Goal: Task Accomplishment & Management: Complete application form

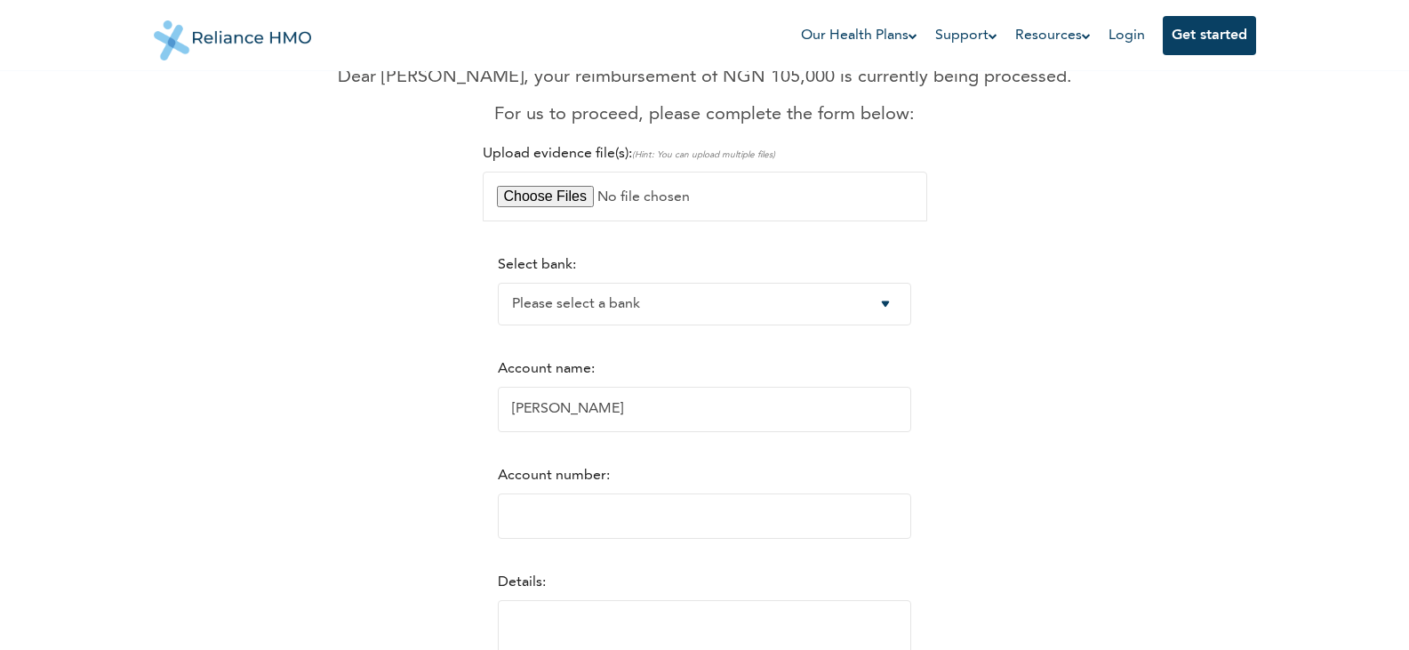
scroll to position [97, 0]
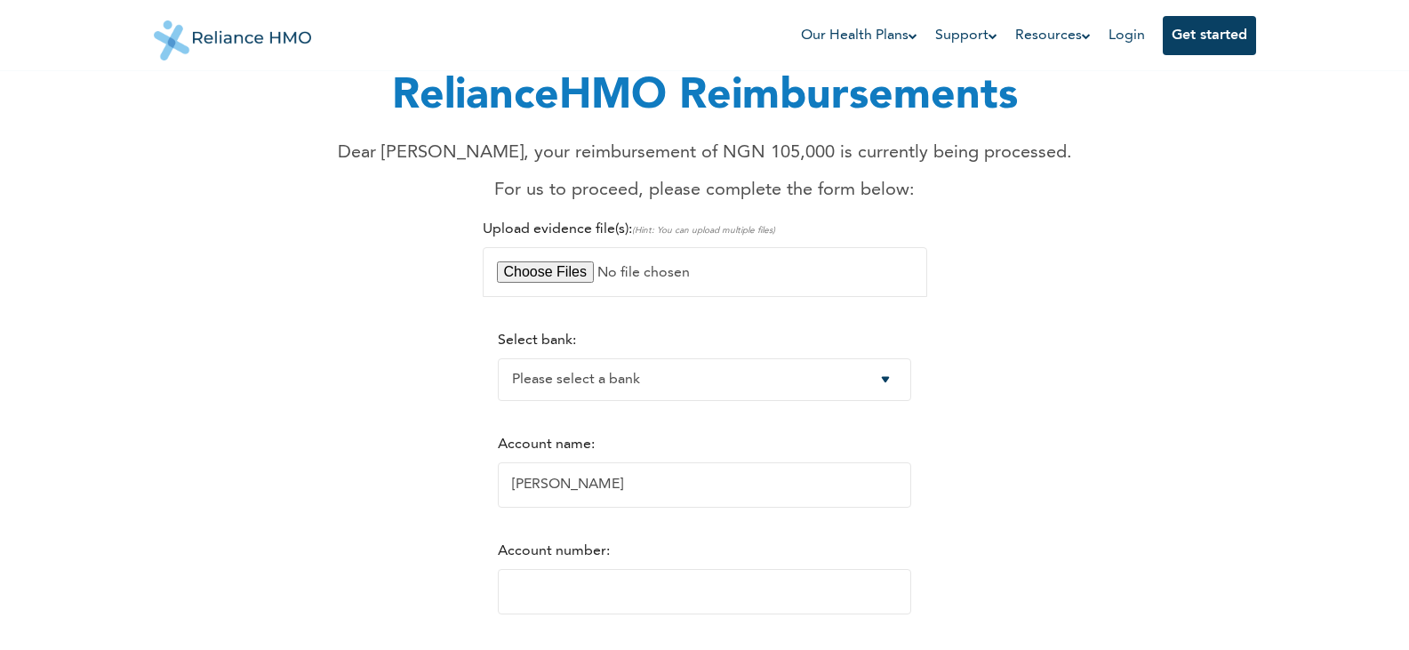
click at [1408, 271] on html "Our Health Plans For You and Your Family For Your Parents For Business Support …" at bounding box center [704, 228] width 1409 height 650
click at [566, 269] on input "file" at bounding box center [705, 272] width 444 height 50
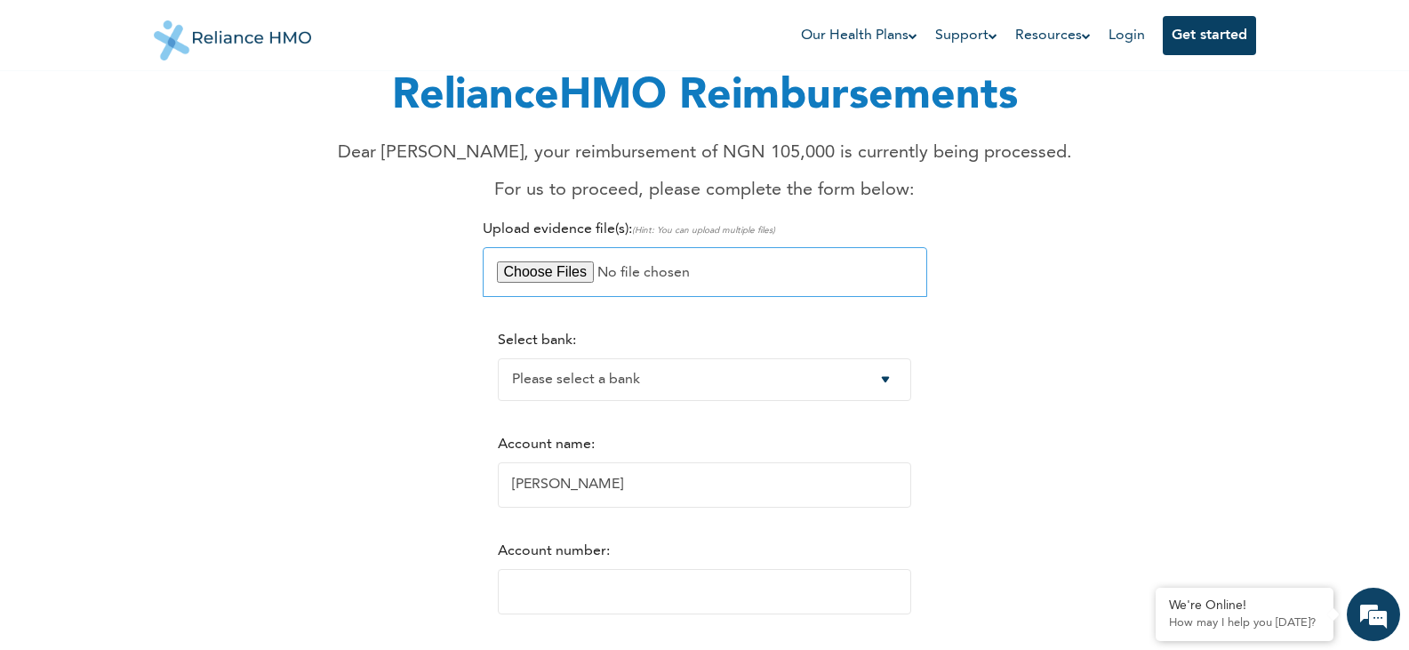
scroll to position [0, 0]
click at [547, 272] on input "file" at bounding box center [705, 272] width 444 height 50
click at [539, 271] on input "file" at bounding box center [705, 272] width 444 height 50
type input "C:\fakepath\EVIDENCE OF PAYMENT FOR THE PRIVATE ACC. - MILITARY HOSP..pdf"
click at [899, 378] on select "Please select a bank Access Bank Plc. Citibank Nigeria Limited Access Bank (Dia…" at bounding box center [704, 379] width 413 height 43
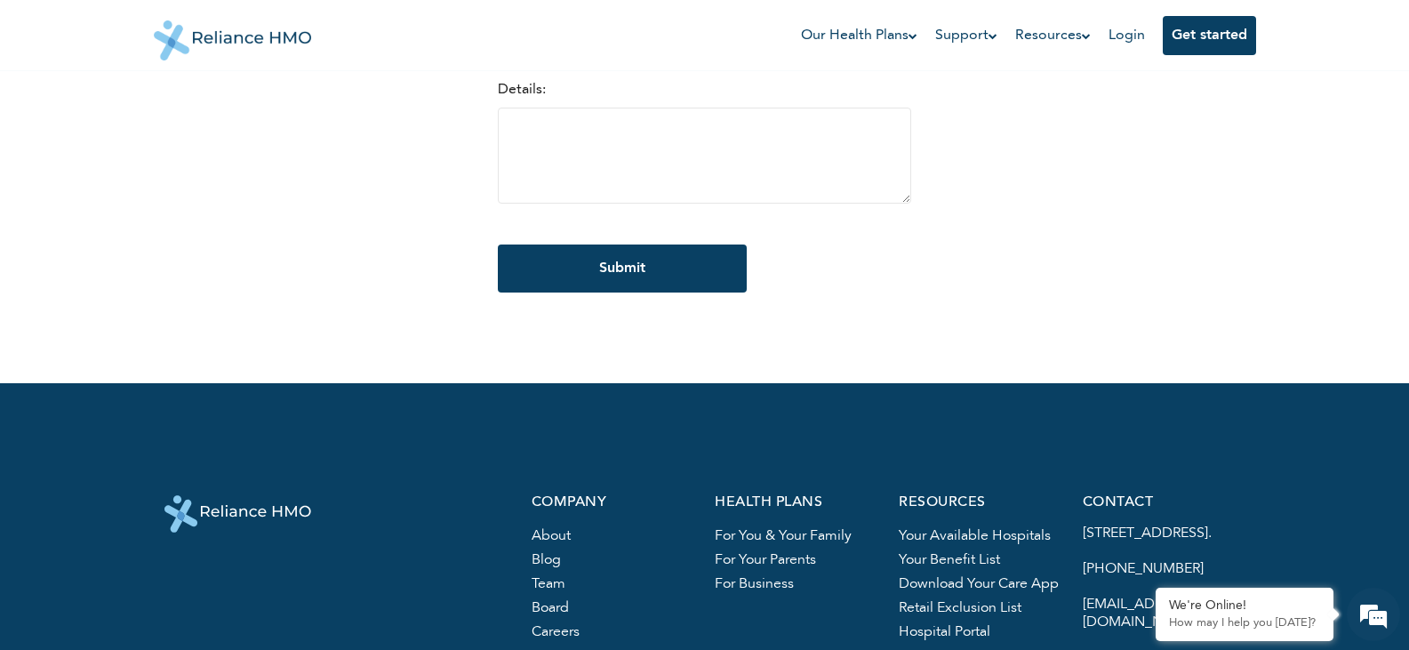
scroll to position [97, 0]
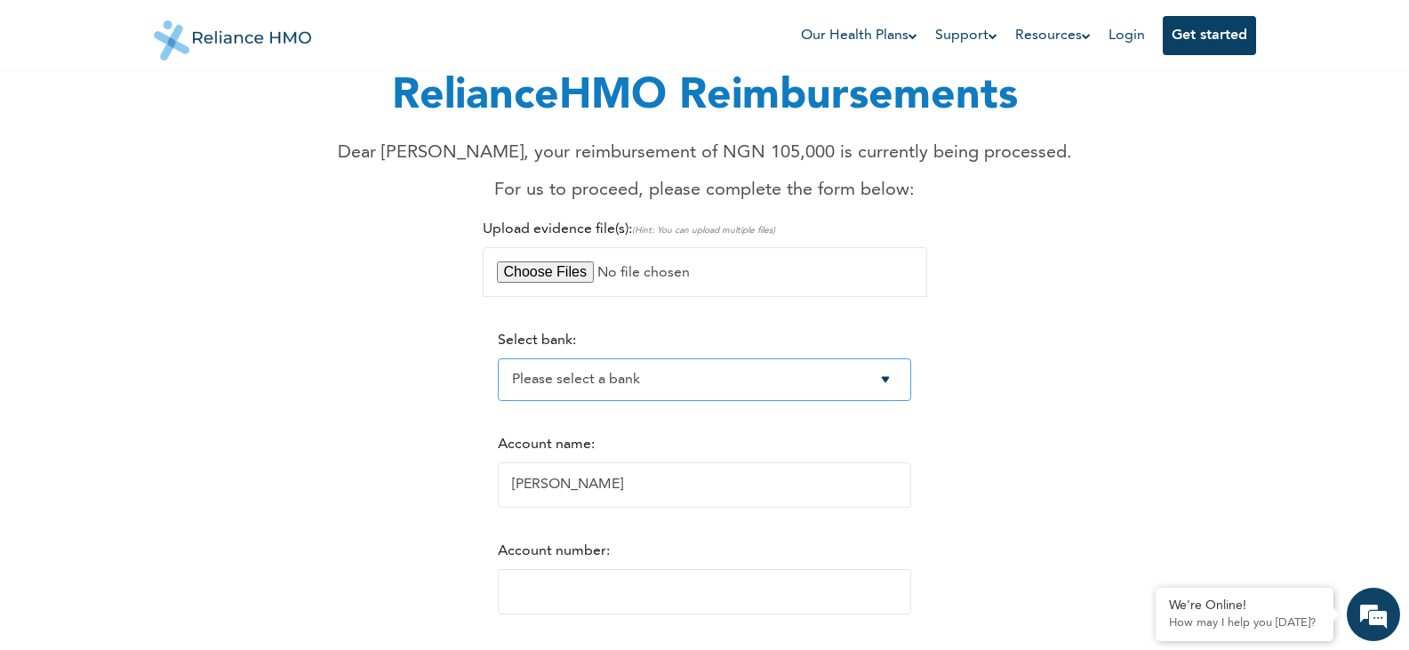
click at [896, 373] on select "Please select a bank Access Bank Plc. Citibank Nigeria Limited Access Bank (Dia…" at bounding box center [704, 379] width 413 height 43
select select "19"
click at [498, 358] on select "Please select a bank Access Bank Plc. Citibank Nigeria Limited Access Bank (Dia…" at bounding box center [704, 379] width 413 height 43
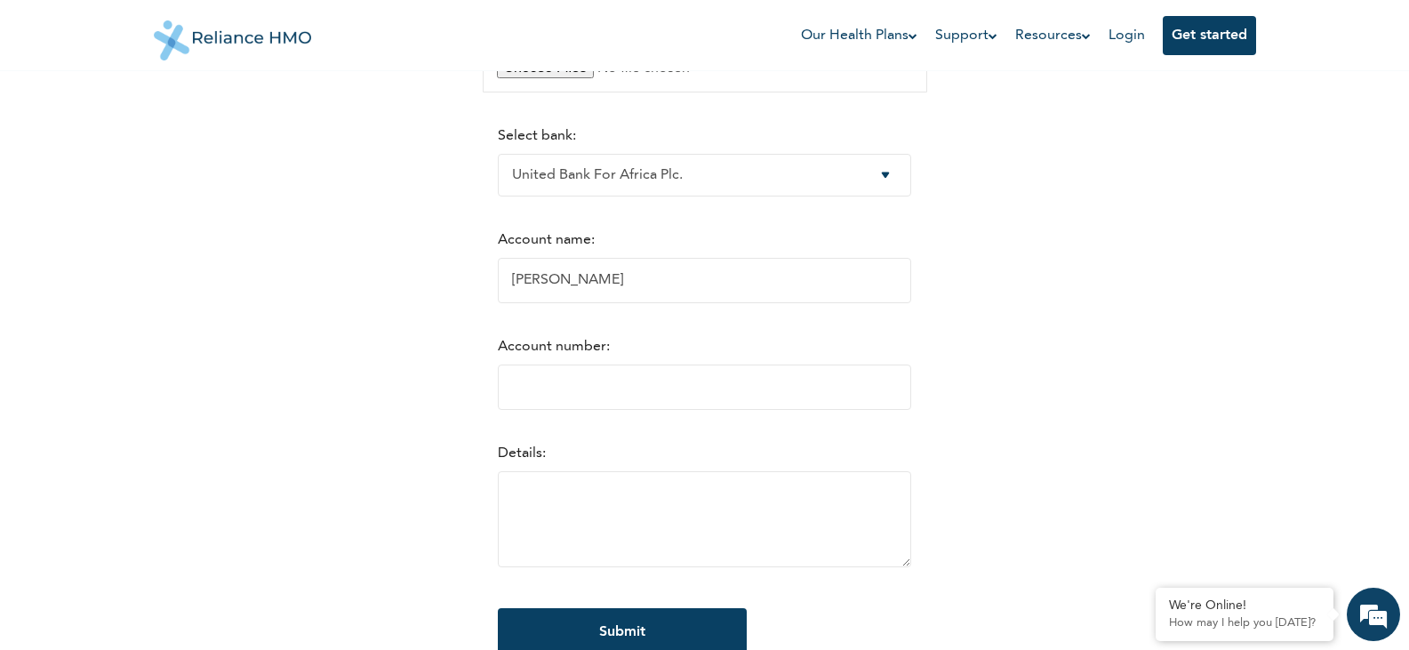
scroll to position [331, 0]
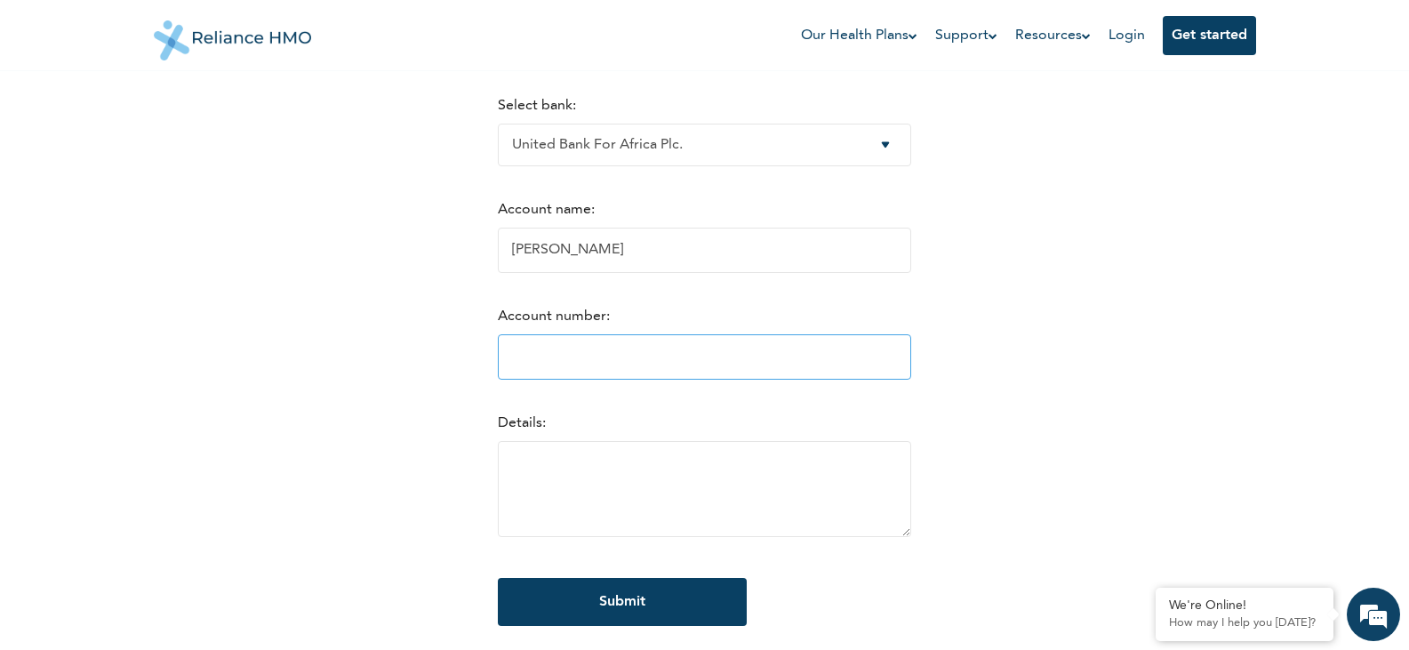
click at [754, 338] on input "Account number:" at bounding box center [704, 356] width 413 height 45
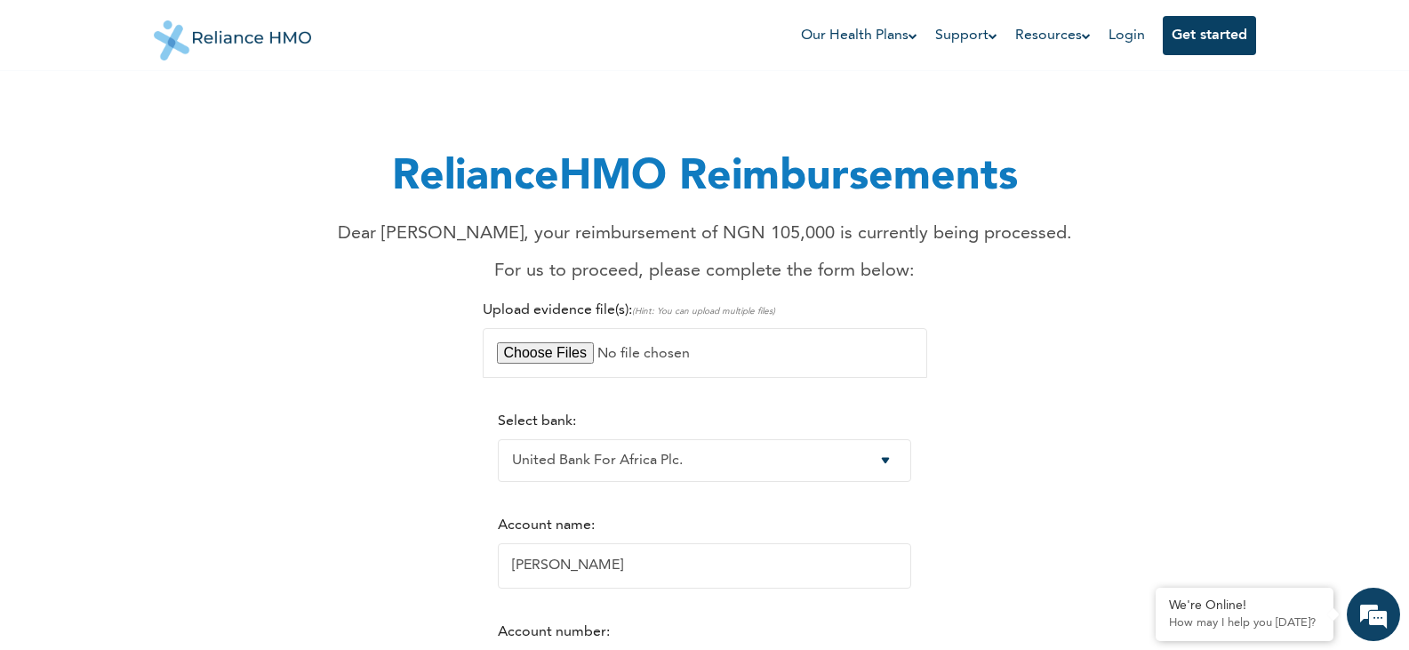
scroll to position [0, 0]
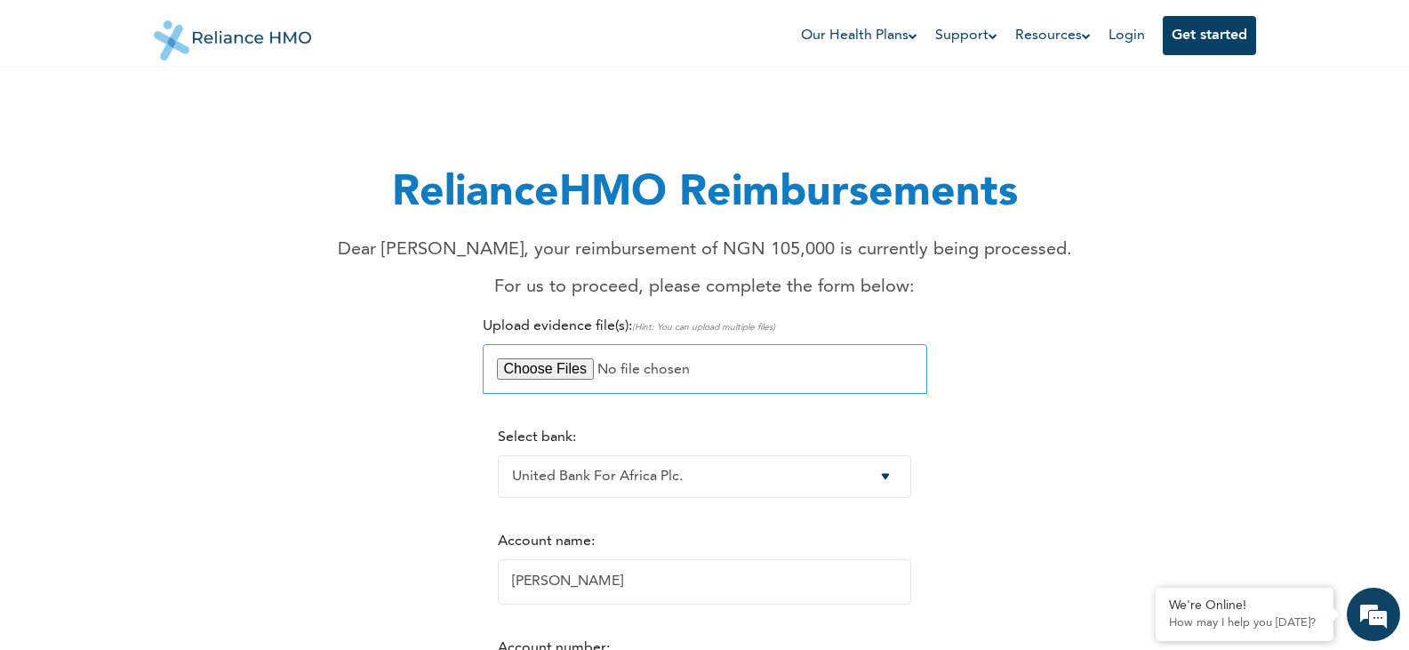
click at [538, 371] on input "file" at bounding box center [705, 369] width 444 height 50
click at [876, 365] on input "file" at bounding box center [705, 369] width 444 height 50
type input "C:\fakepath\Administered Medication.pdf"
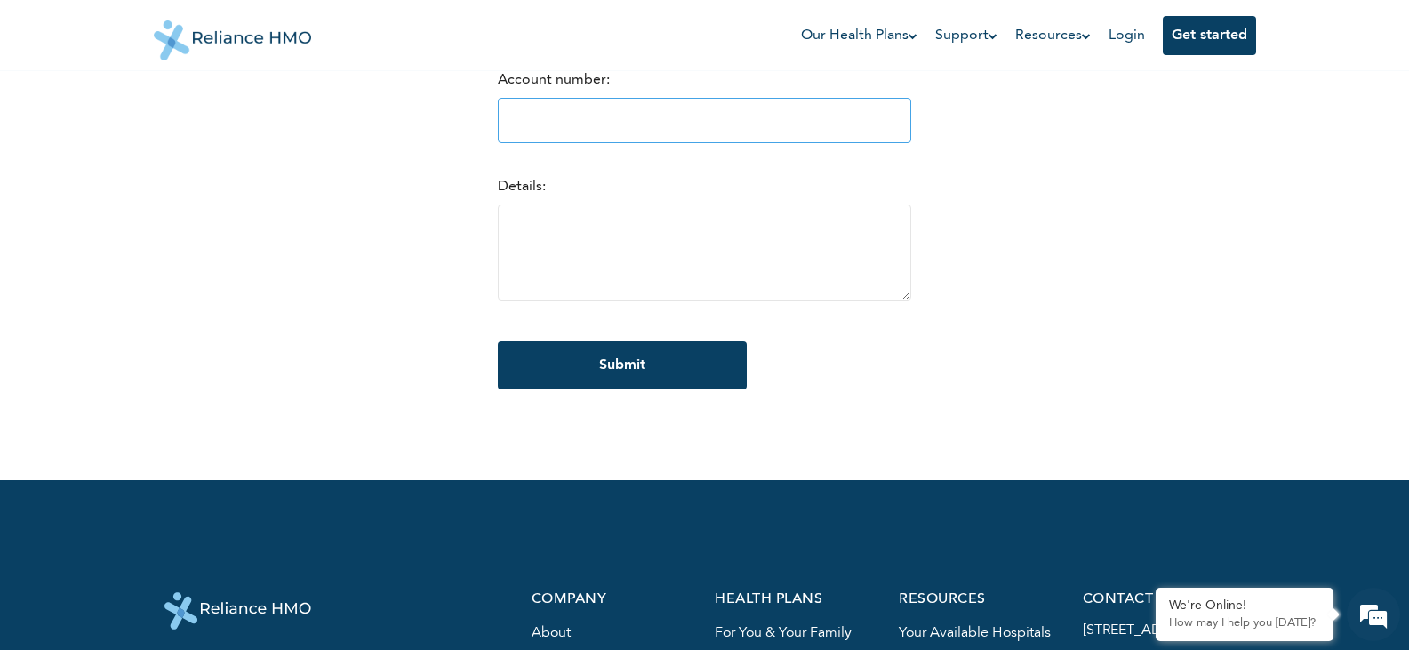
click at [546, 107] on input "Account number:" at bounding box center [704, 120] width 413 height 45
click at [907, 124] on input "-1" at bounding box center [704, 120] width 413 height 45
type input "-2"
click at [907, 124] on input "-2" at bounding box center [704, 120] width 413 height 45
click at [907, 124] on input "-1" at bounding box center [704, 120] width 413 height 45
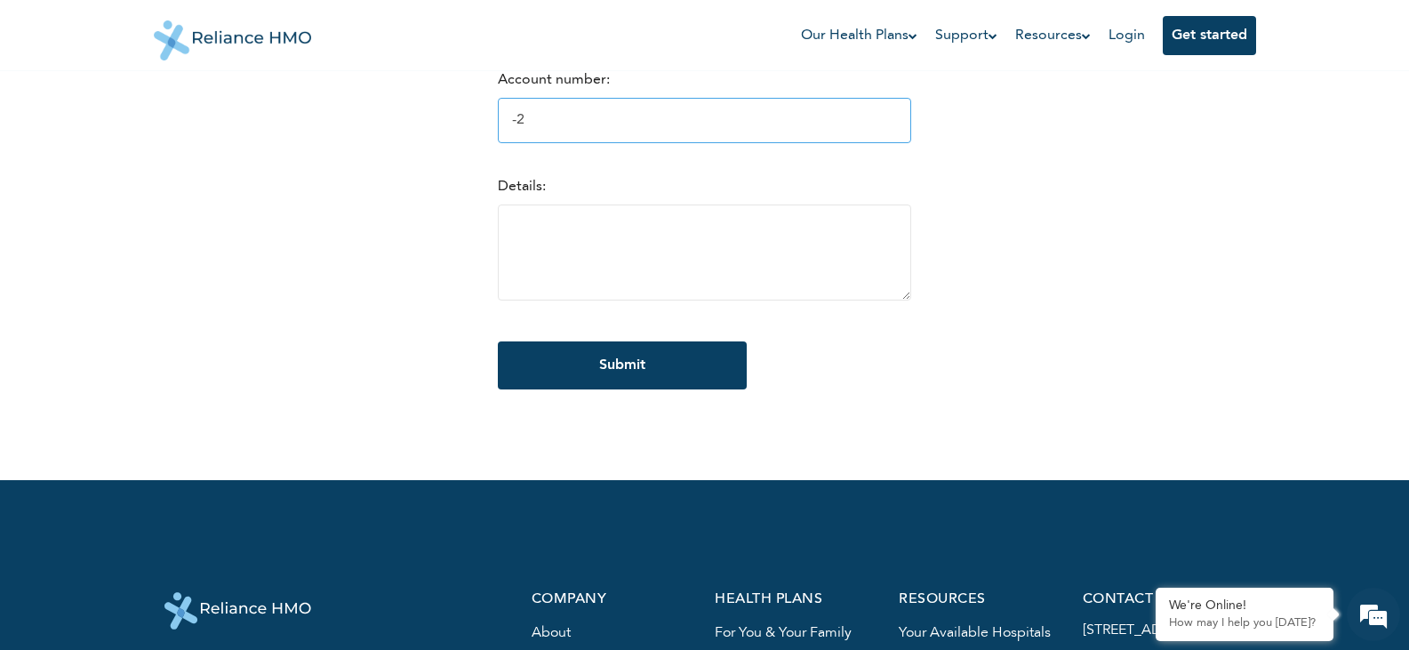
click at [907, 124] on input "-2" at bounding box center [704, 120] width 413 height 45
click at [907, 124] on input "-3" at bounding box center [704, 120] width 413 height 45
click at [907, 124] on input "-4" at bounding box center [704, 120] width 413 height 45
click at [907, 124] on input "-5" at bounding box center [704, 120] width 413 height 45
click at [907, 124] on input "-6" at bounding box center [704, 120] width 413 height 45
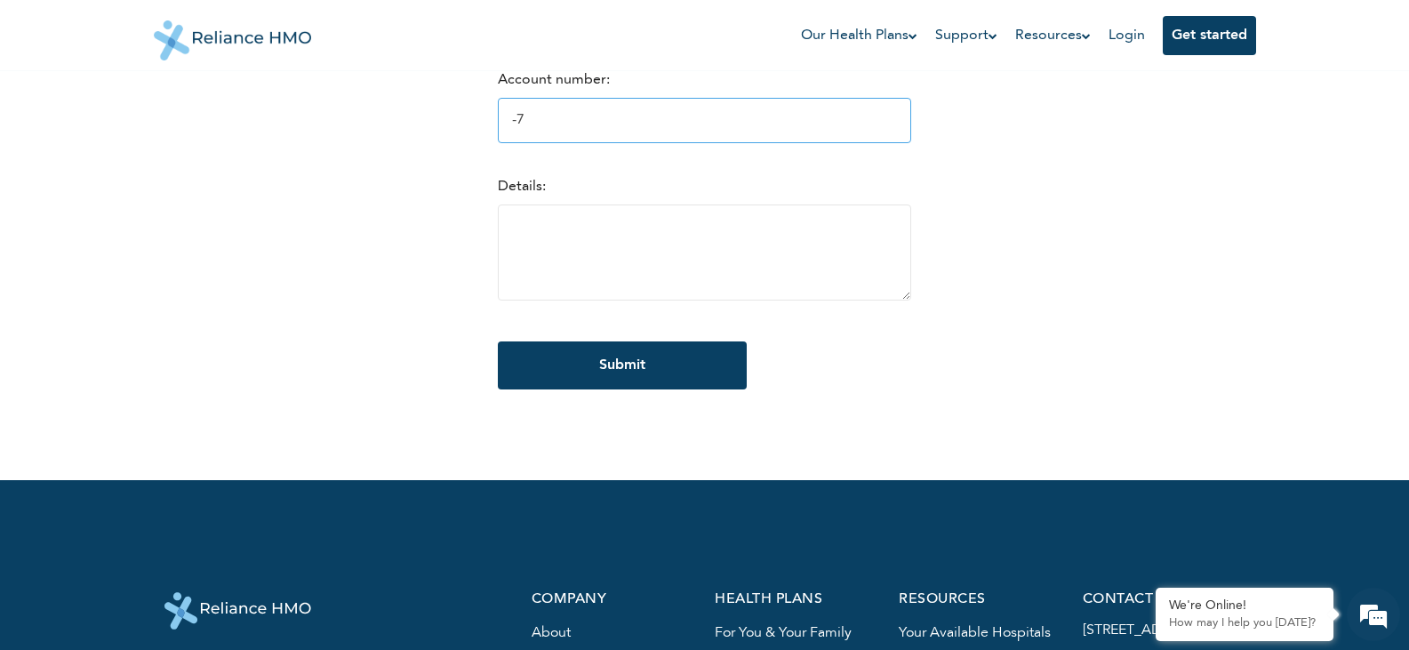
click at [907, 124] on input "-7" at bounding box center [704, 120] width 413 height 45
click at [907, 124] on input "-8" at bounding box center [704, 120] width 413 height 45
click at [907, 124] on input "-9" at bounding box center [704, 120] width 413 height 45
click at [907, 124] on input "-10" at bounding box center [704, 120] width 413 height 45
click at [907, 124] on input "-11" at bounding box center [704, 120] width 413 height 45
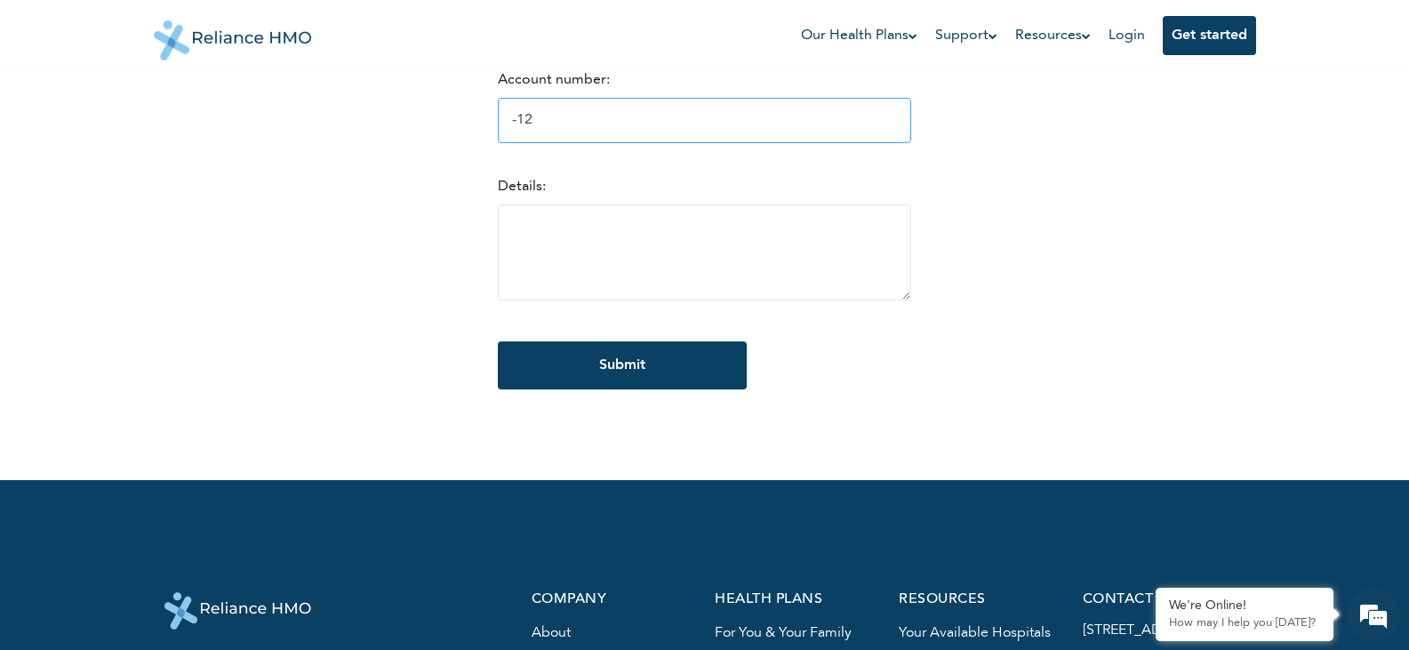
click at [907, 124] on input "-12" at bounding box center [704, 120] width 413 height 45
click at [907, 124] on input "-13" at bounding box center [704, 120] width 413 height 45
click at [907, 124] on input "-14" at bounding box center [704, 120] width 413 height 45
type input "-1"
type input "2"
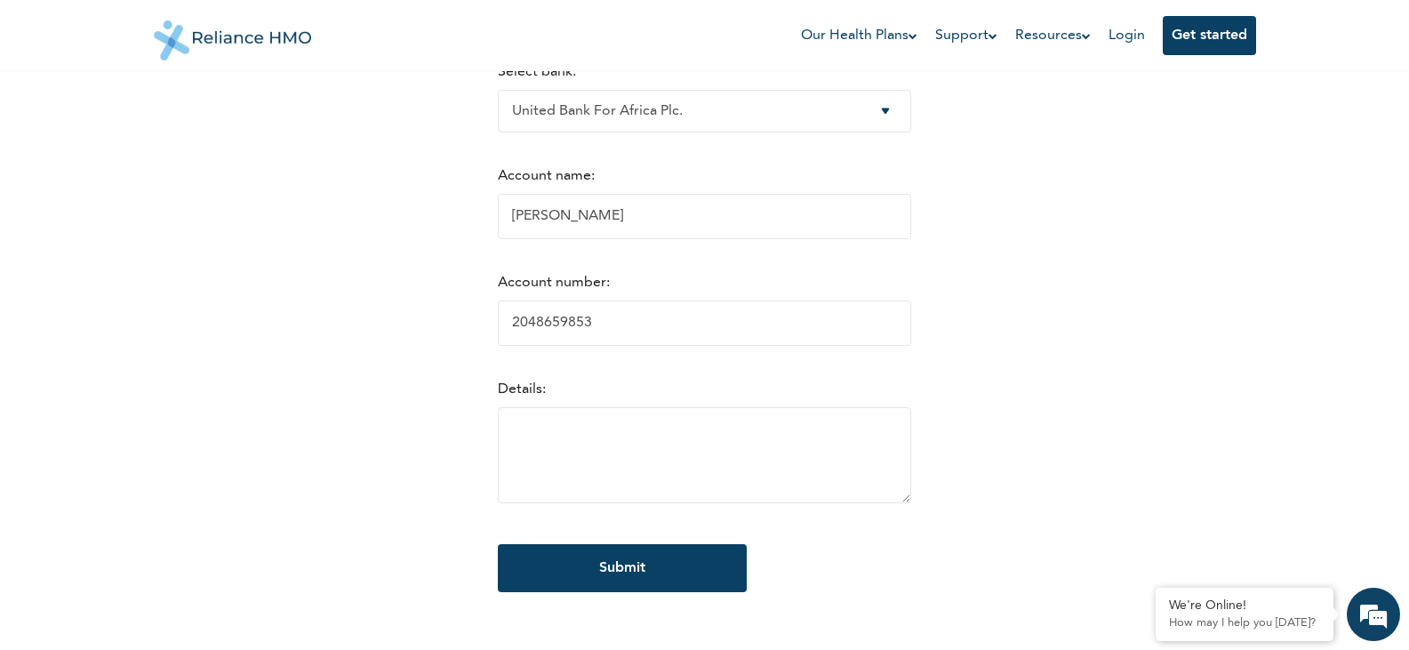
scroll to position [451, 0]
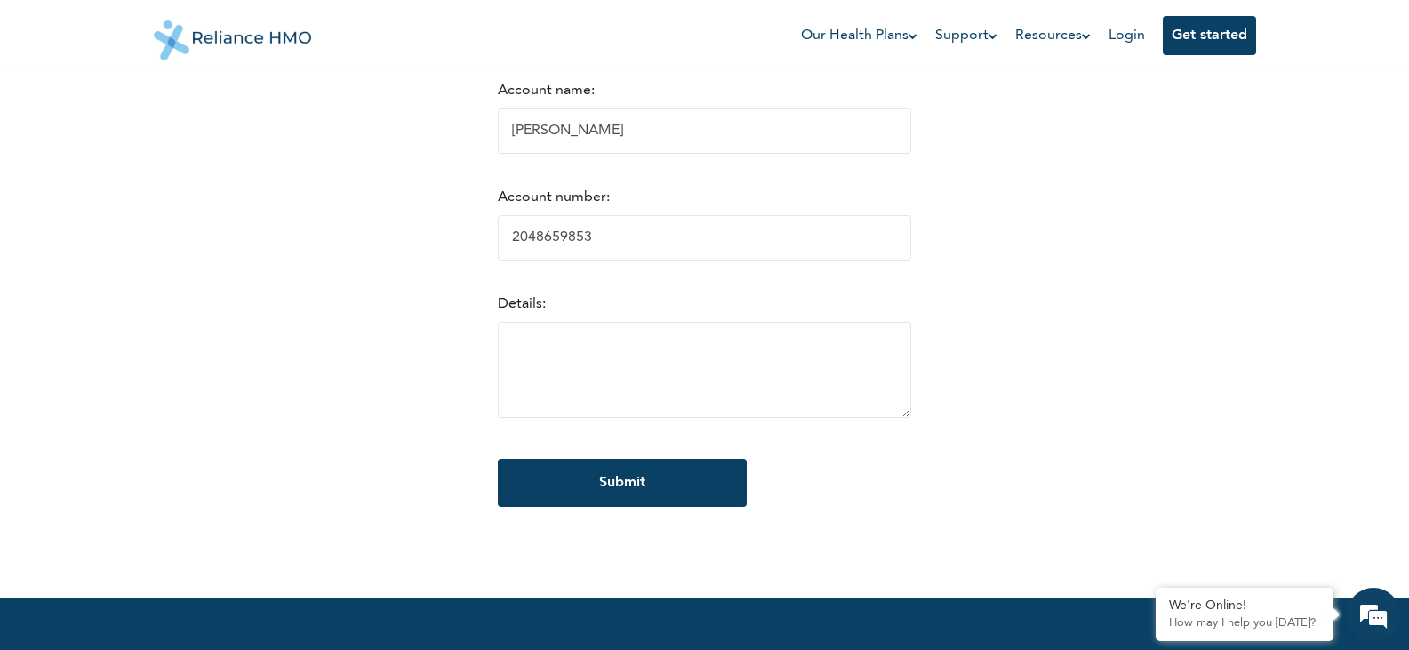
type input "2048659853"
paste textarea "During my CS child delivery as of late night [DATE][DATE], I was assigned to th…"
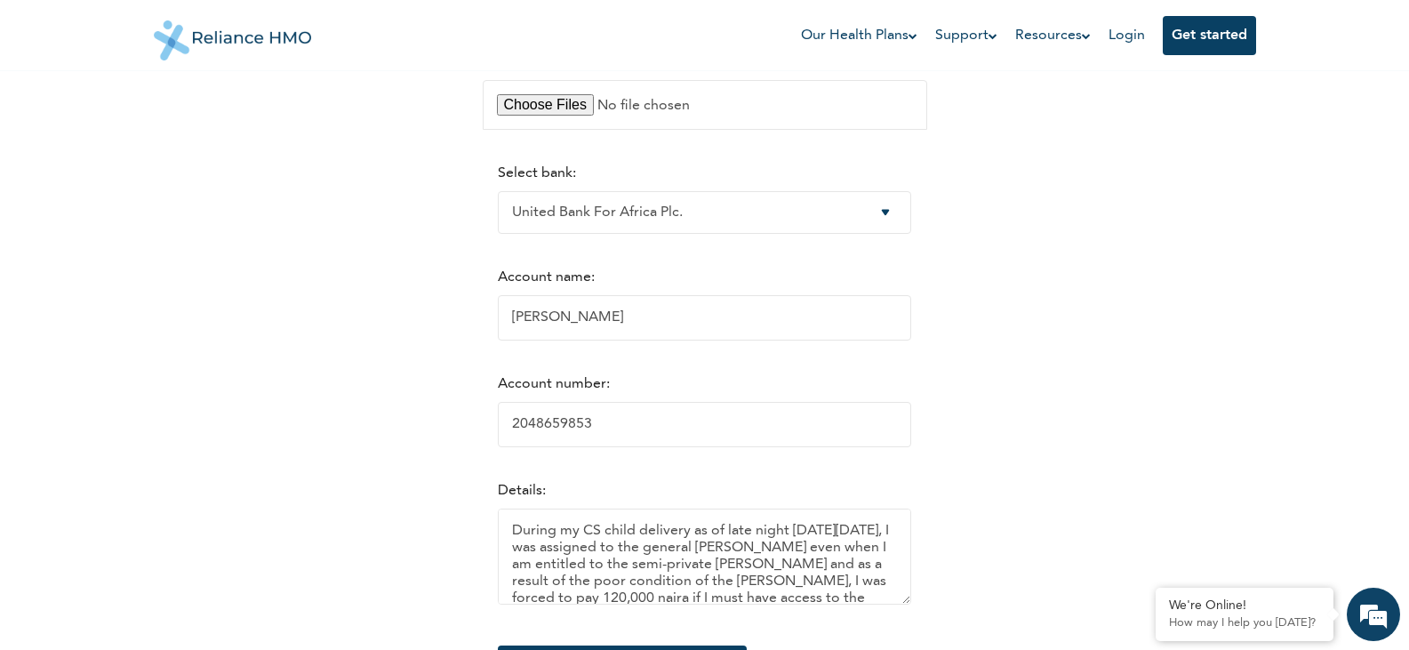
scroll to position [0, 0]
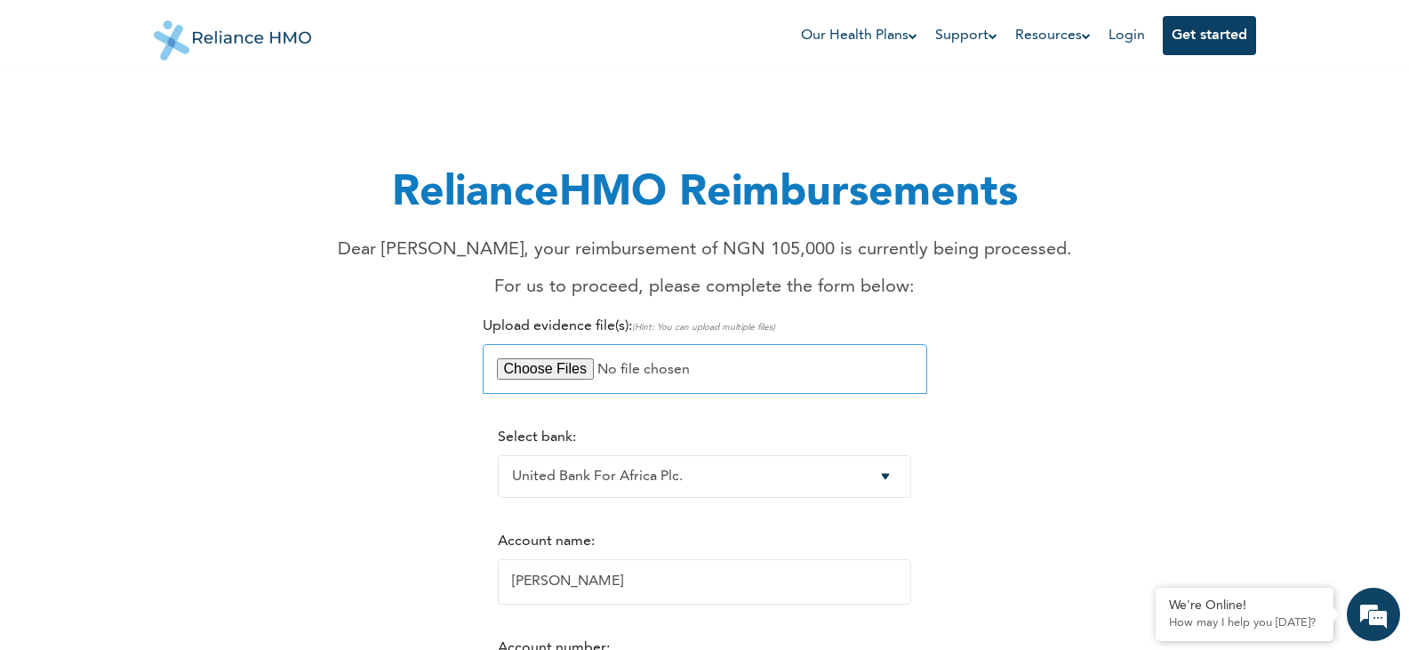
type textarea "During my CS child delivery as of late night [DATE][DATE], I was assigned to th…"
click at [555, 368] on input "file" at bounding box center [705, 369] width 444 height 50
click at [537, 368] on input "file" at bounding box center [705, 369] width 444 height 50
type input "C:\fakepath\EVIDENCE OF PAYMENT FOR THE PRIVATE ACC. - MILITARY HOSP..pdf"
click at [559, 375] on input "file" at bounding box center [705, 369] width 444 height 50
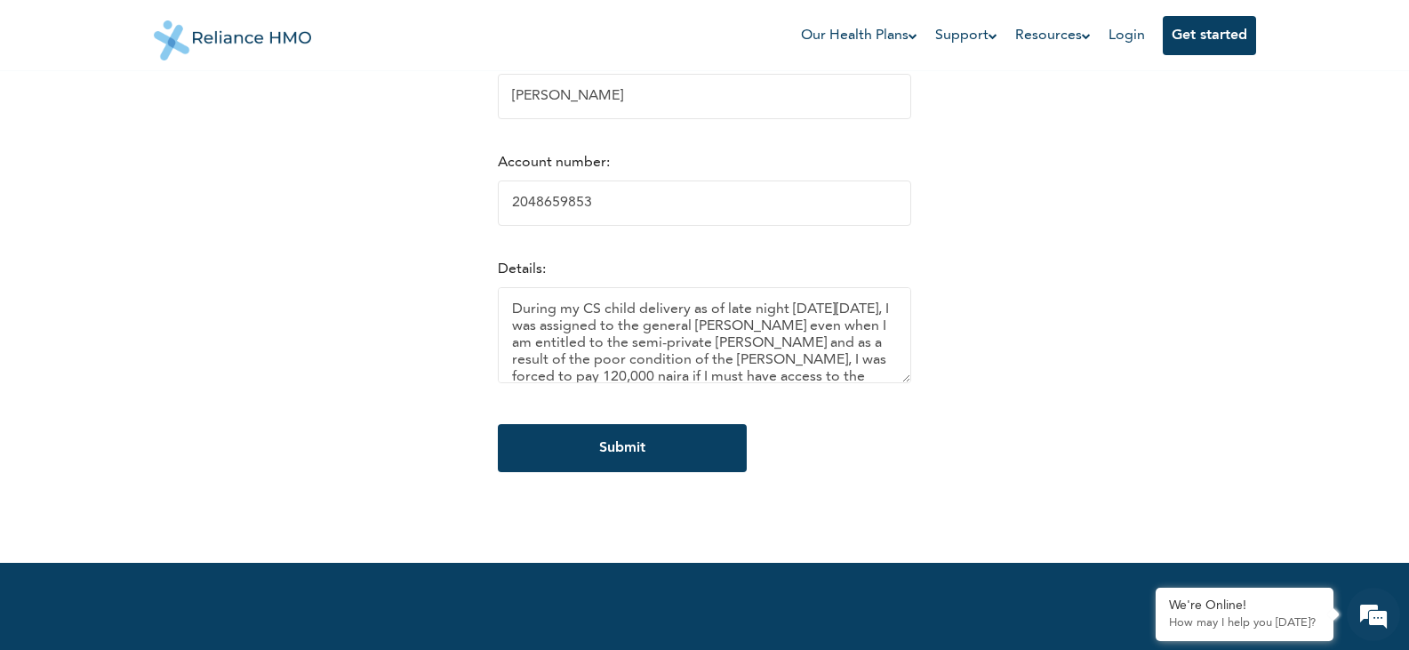
scroll to position [504, 0]
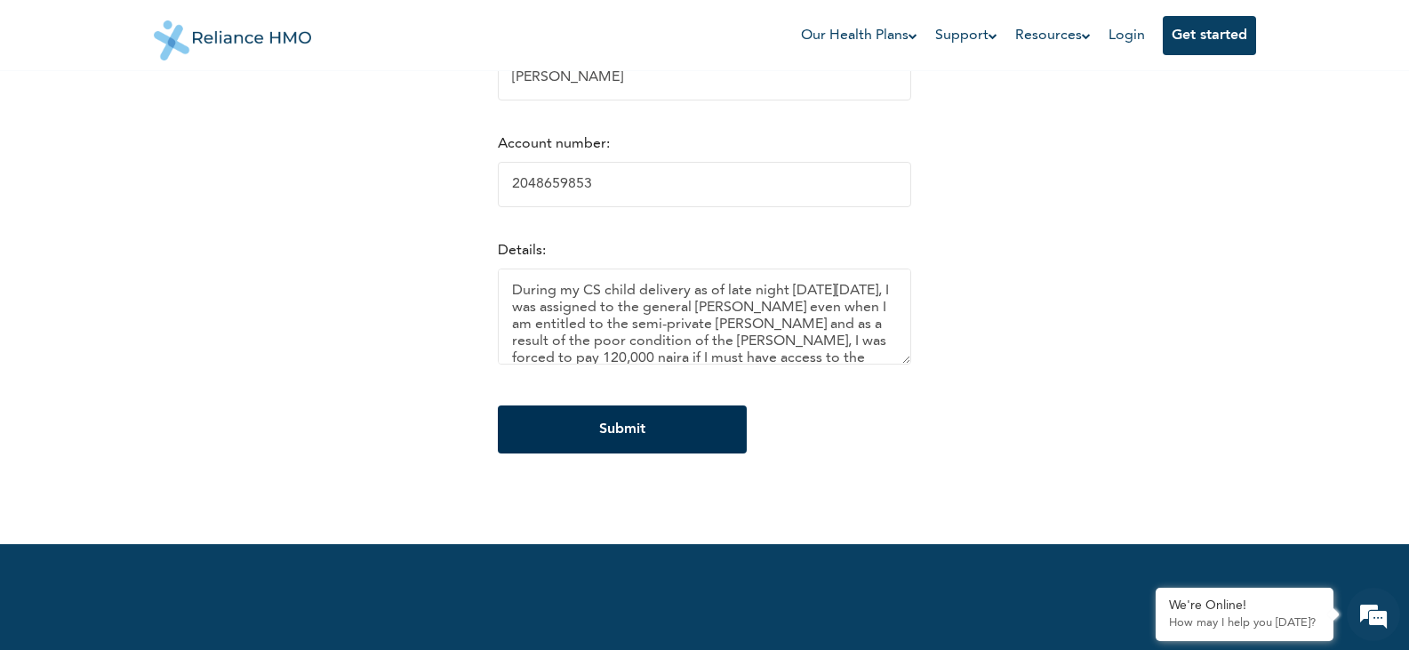
click at [604, 441] on input "Submit" at bounding box center [622, 429] width 249 height 48
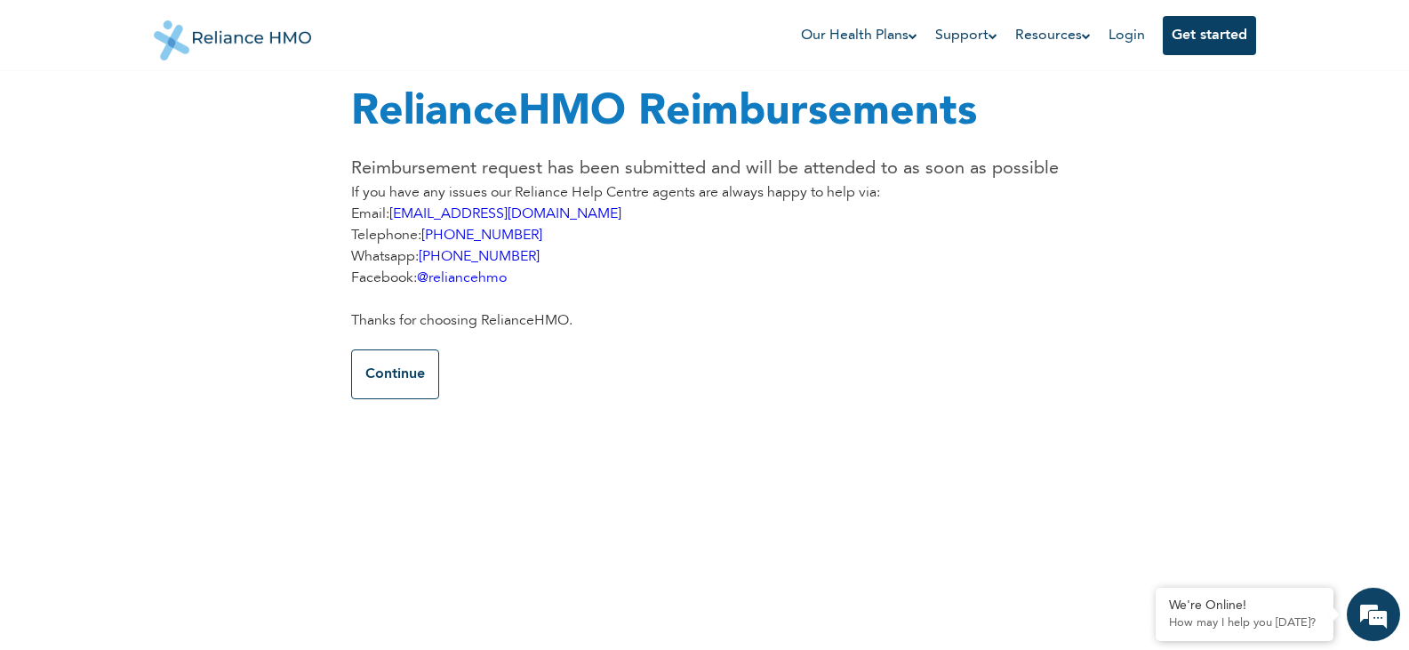
scroll to position [0, 0]
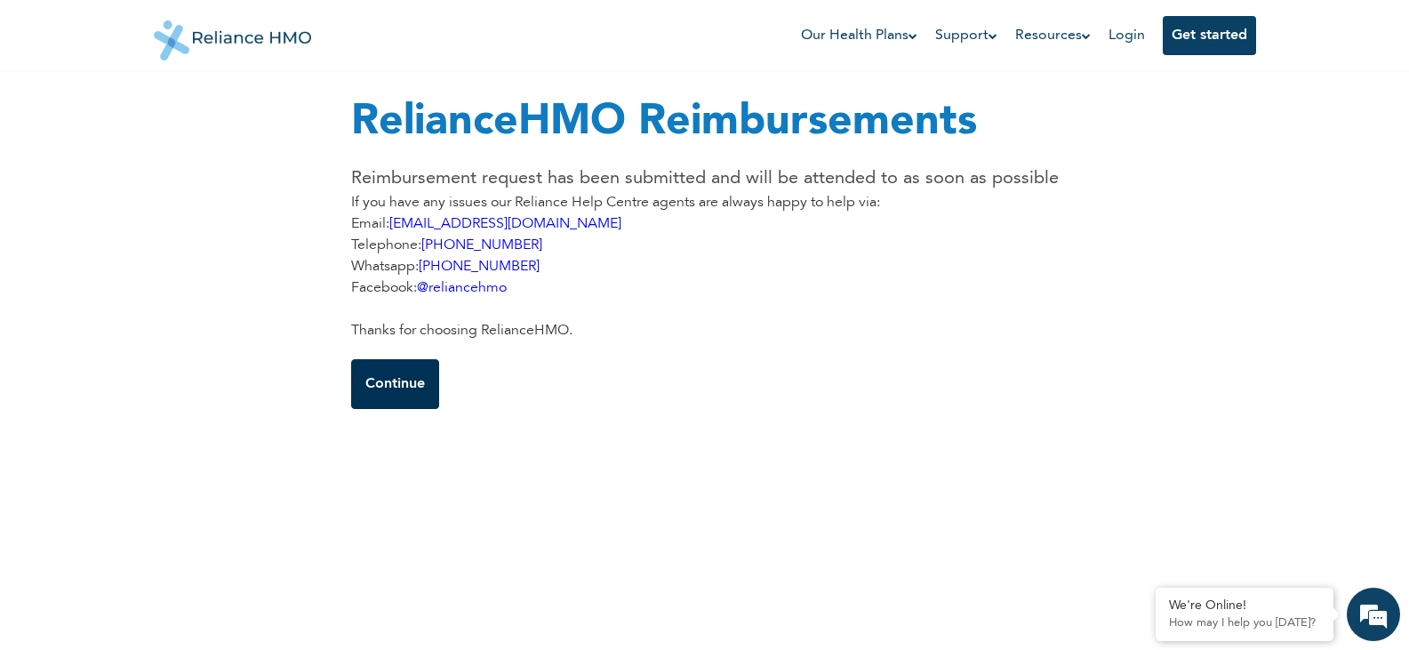
click at [401, 371] on button "Continue" at bounding box center [395, 384] width 88 height 50
